Goal: Transaction & Acquisition: Purchase product/service

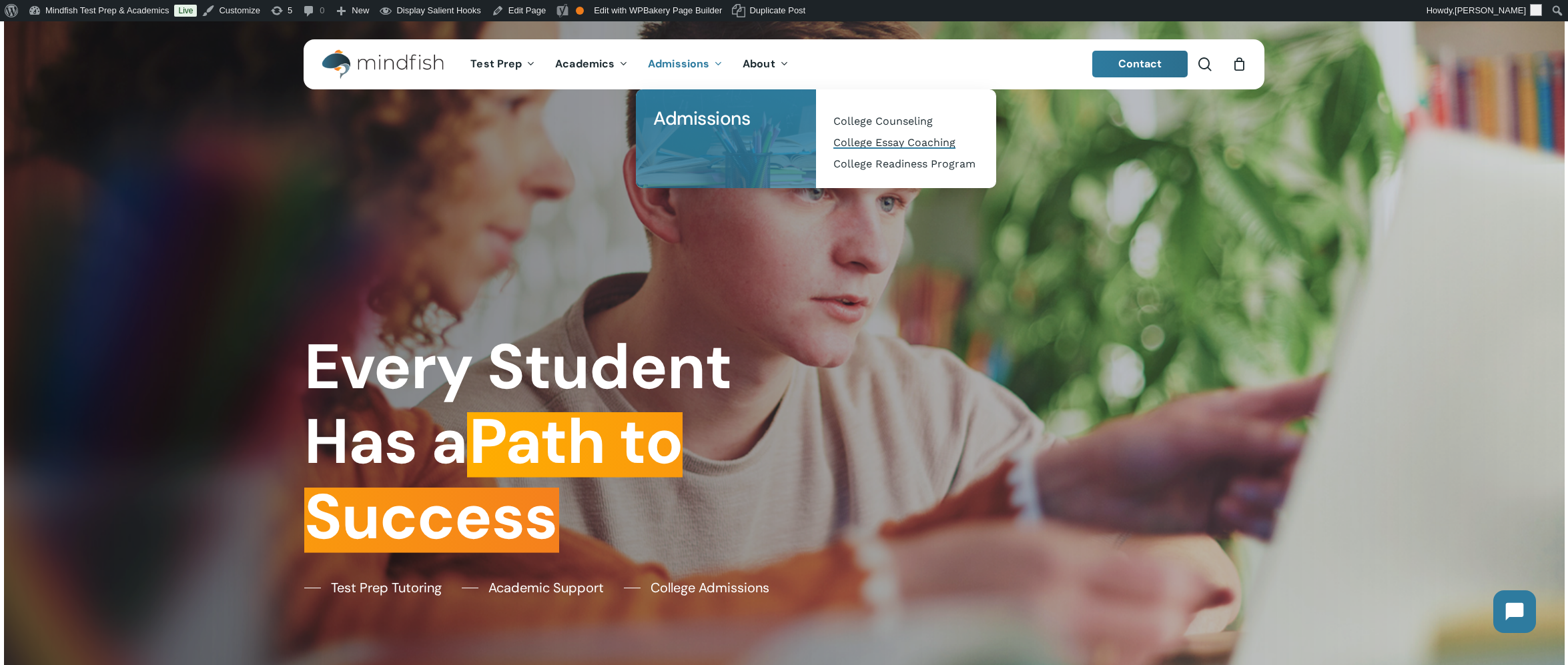
click at [875, 145] on span "College Essay Coaching" at bounding box center [894, 143] width 122 height 12
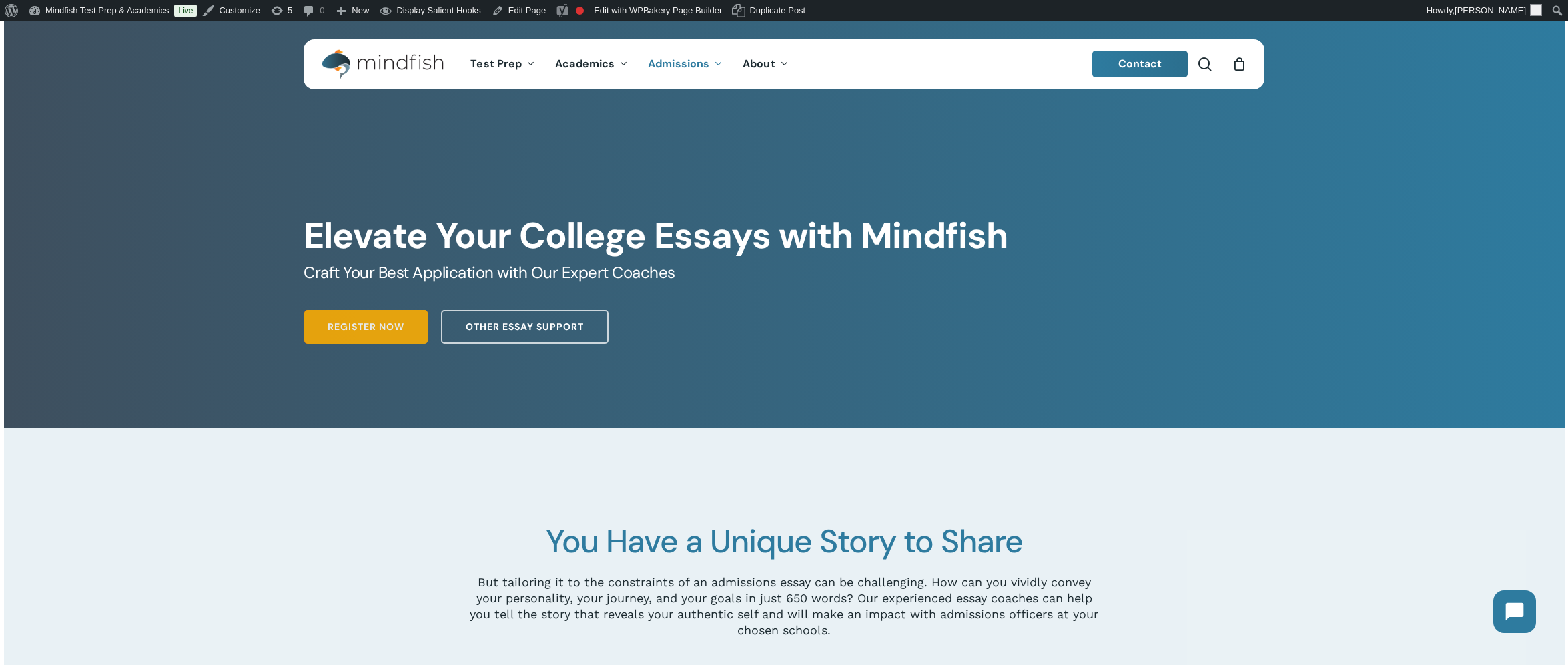
click at [387, 331] on span "Register Now" at bounding box center [366, 326] width 77 height 13
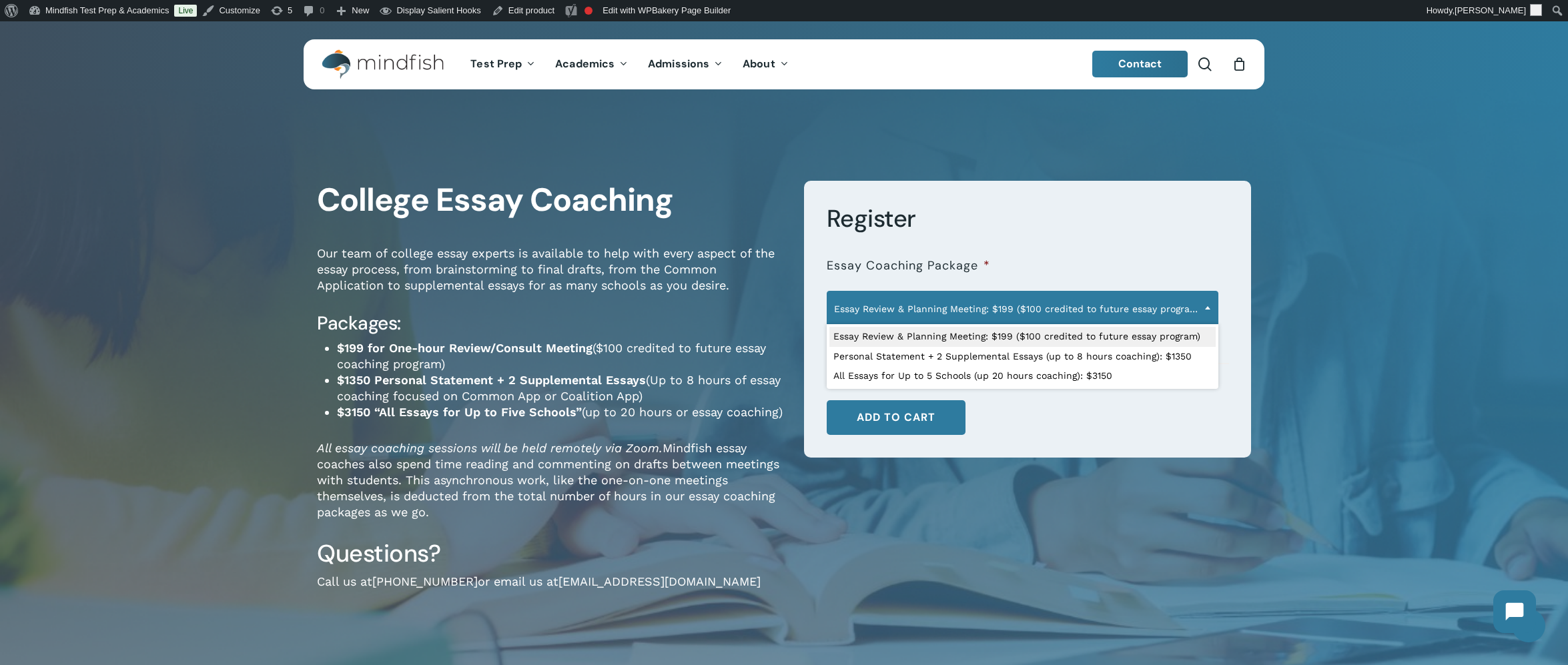
click at [1189, 308] on span "Essay Review & Planning Meeting: $199 ($100 credited to future essay program)" at bounding box center [1023, 309] width 391 height 28
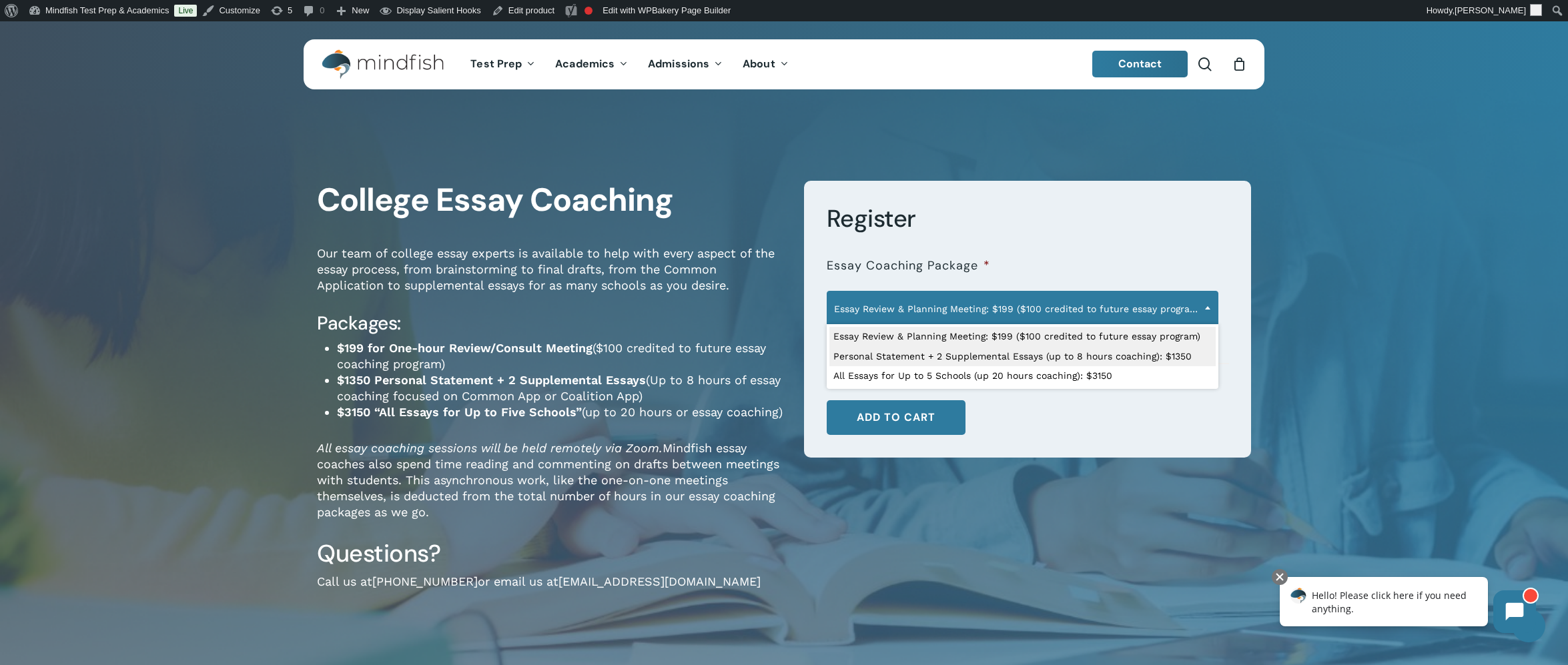
select select "**********"
drag, startPoint x: 835, startPoint y: 310, endPoint x: 948, endPoint y: 304, distance: 113.2
click at [942, 305] on span "Personal Statement + 2 Supplemental Essays (up to 8 hours coaching): $1350" at bounding box center [1023, 309] width 391 height 28
drag, startPoint x: 1195, startPoint y: 355, endPoint x: 828, endPoint y: 349, distance: 367.0
